Goal: Find specific page/section: Find specific page/section

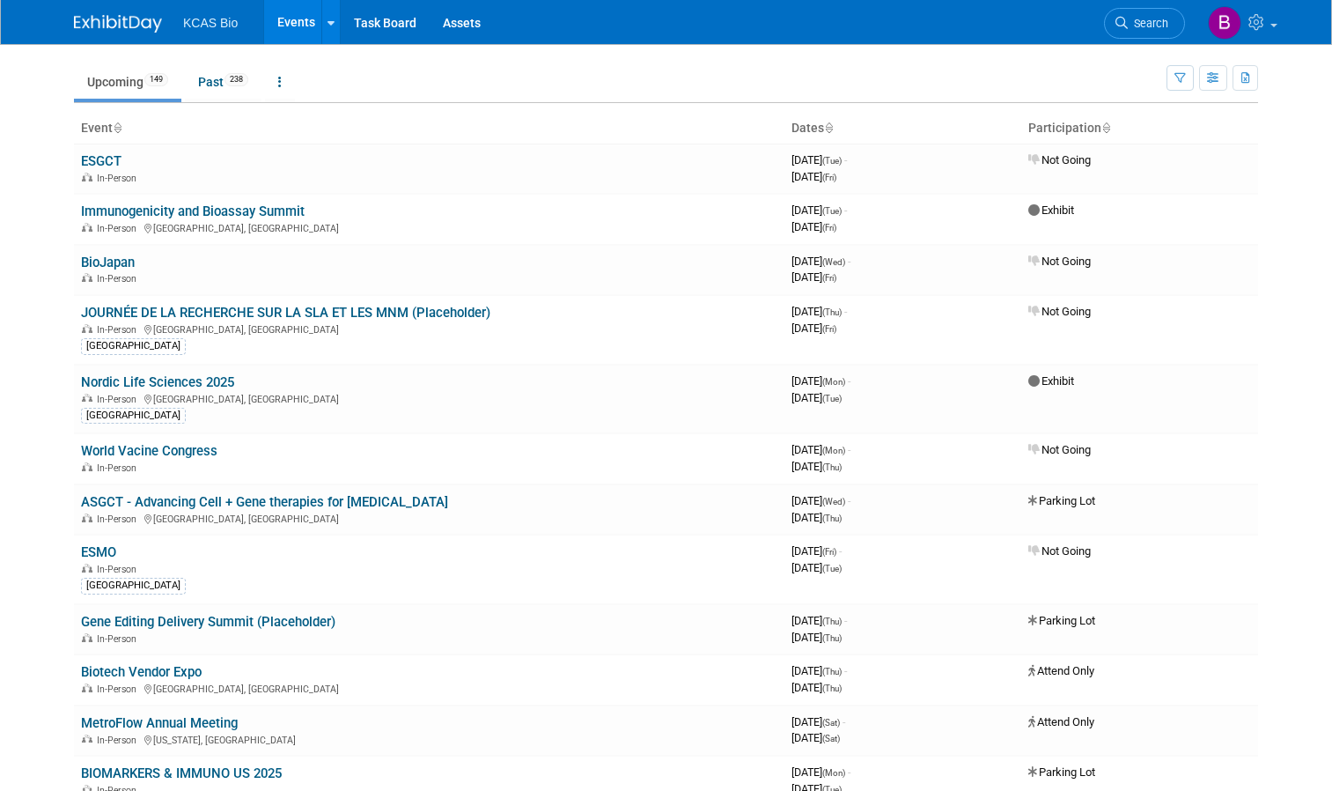
scroll to position [37, 0]
click at [254, 217] on link "Immunogenicity and Bioassay Summit" at bounding box center [193, 212] width 224 height 16
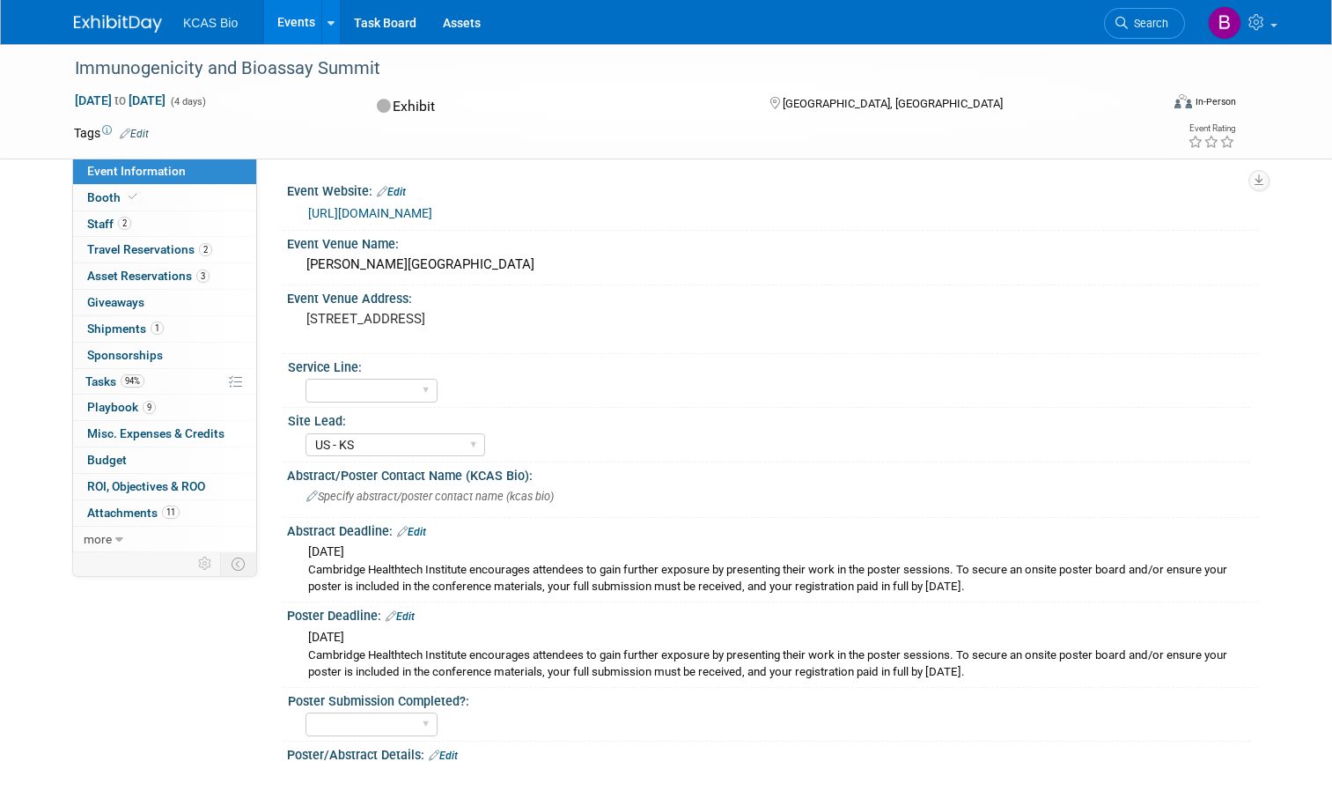
select select "US - KS"
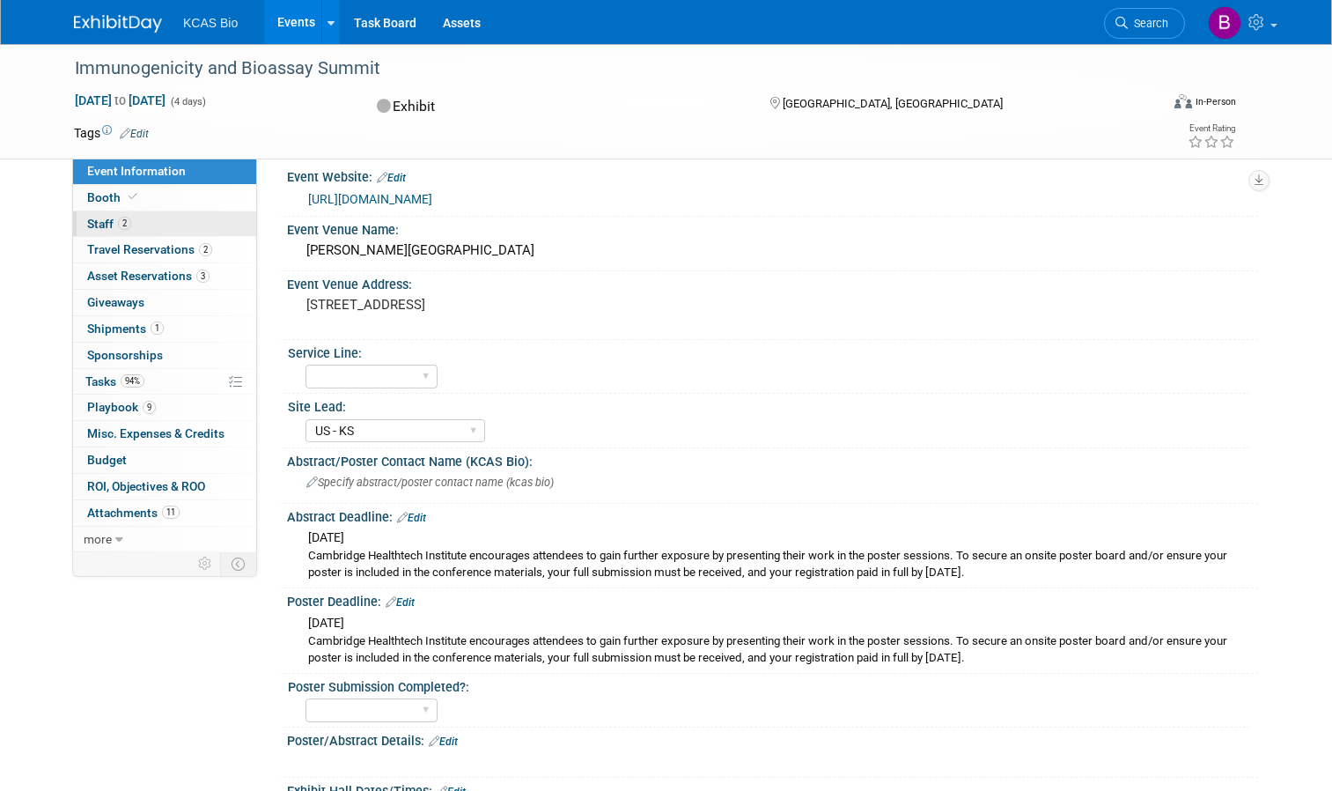
click at [167, 222] on link "2 Staff 2" at bounding box center [164, 224] width 183 height 26
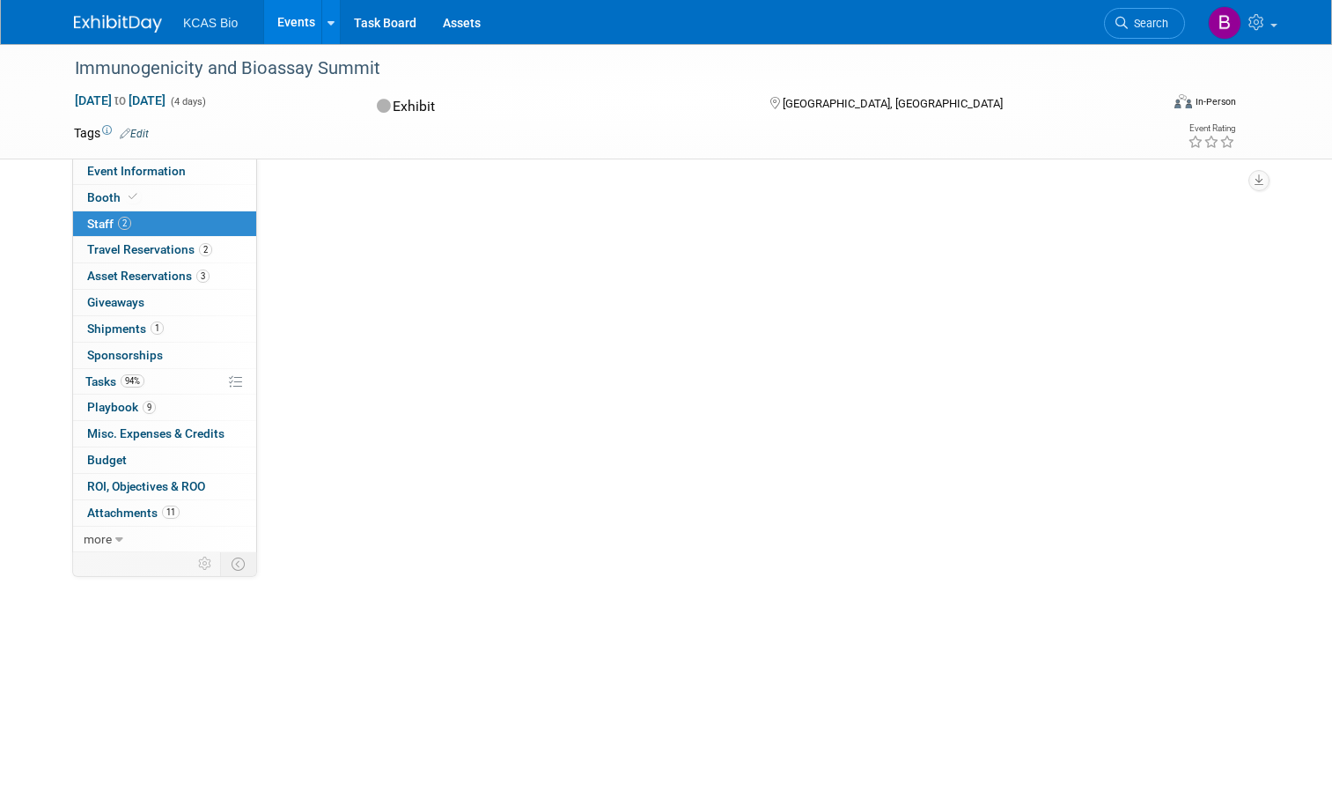
scroll to position [0, 0]
